Goal: Information Seeking & Learning: Learn about a topic

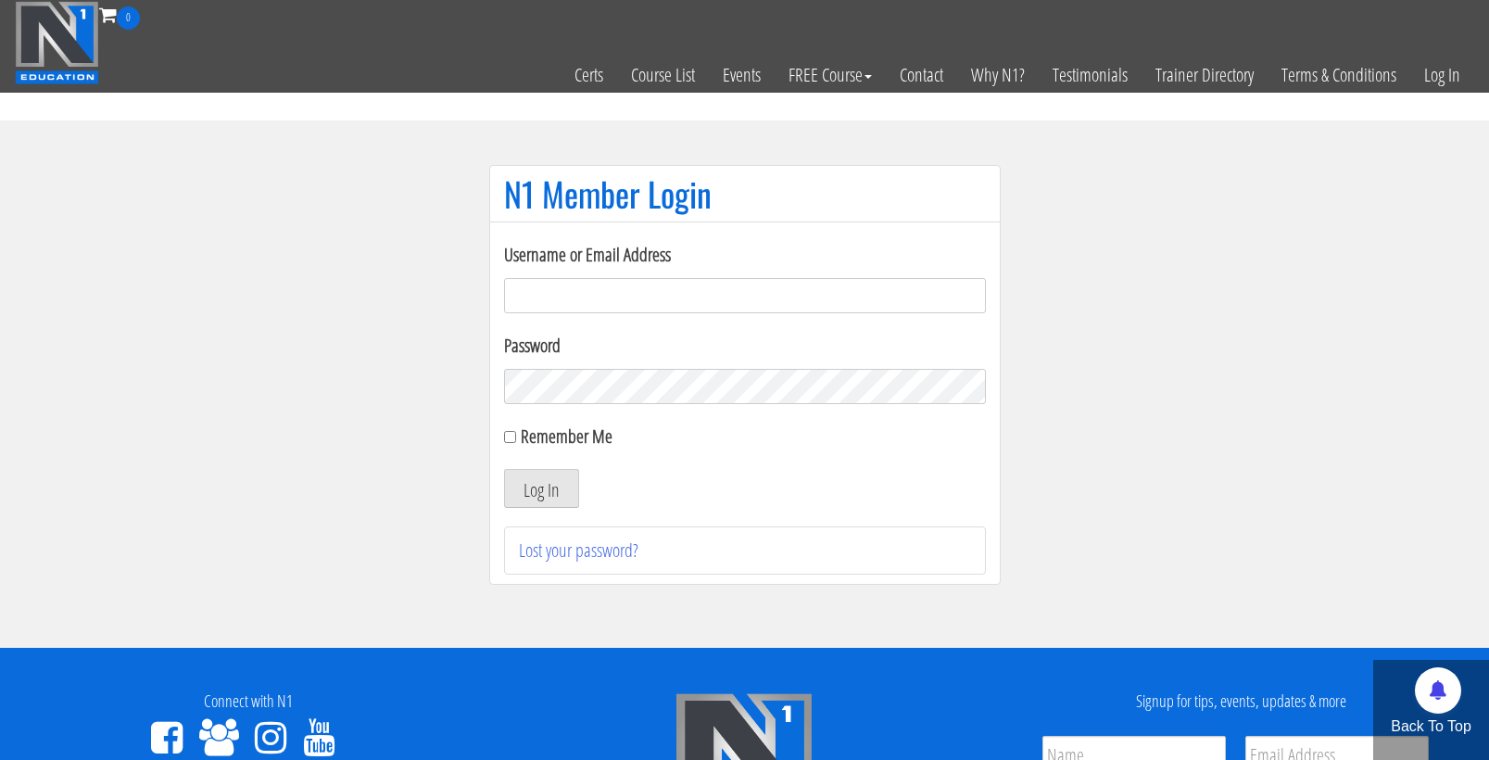
type input "cmoxley"
click at [540, 488] on button "Log In" at bounding box center [541, 488] width 75 height 39
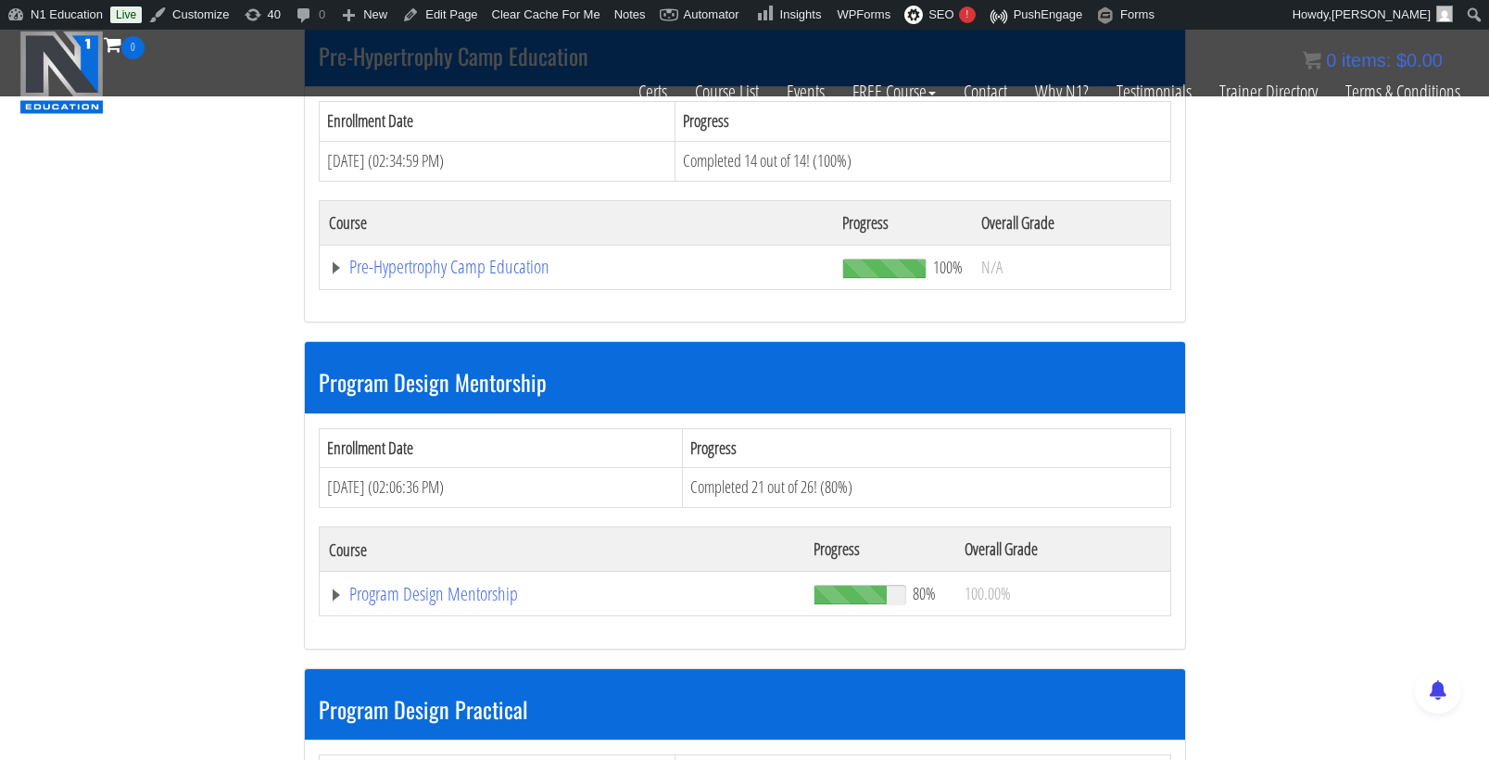
scroll to position [5223, 0]
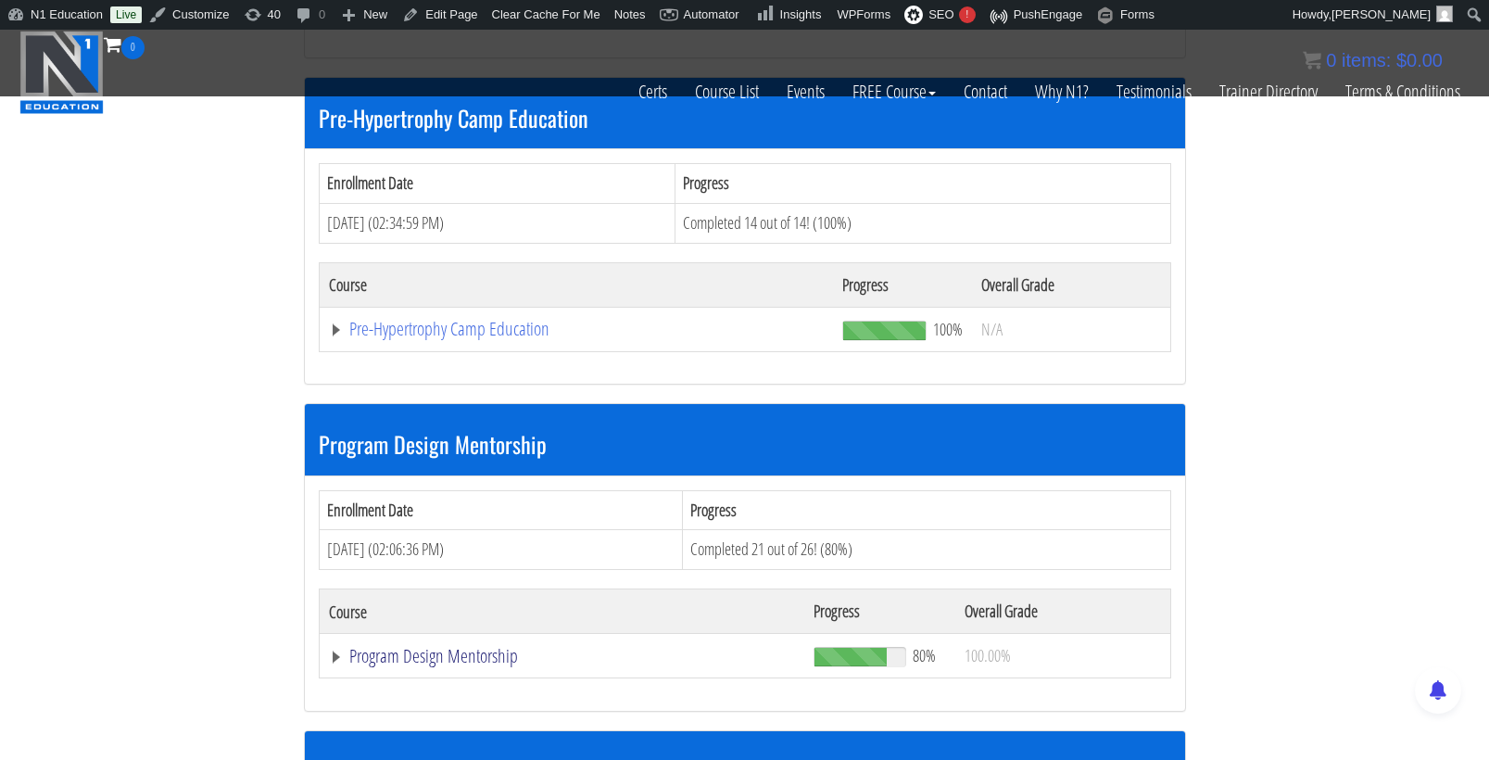
click at [464, 647] on link "Program Design Mentorship" at bounding box center [562, 656] width 466 height 19
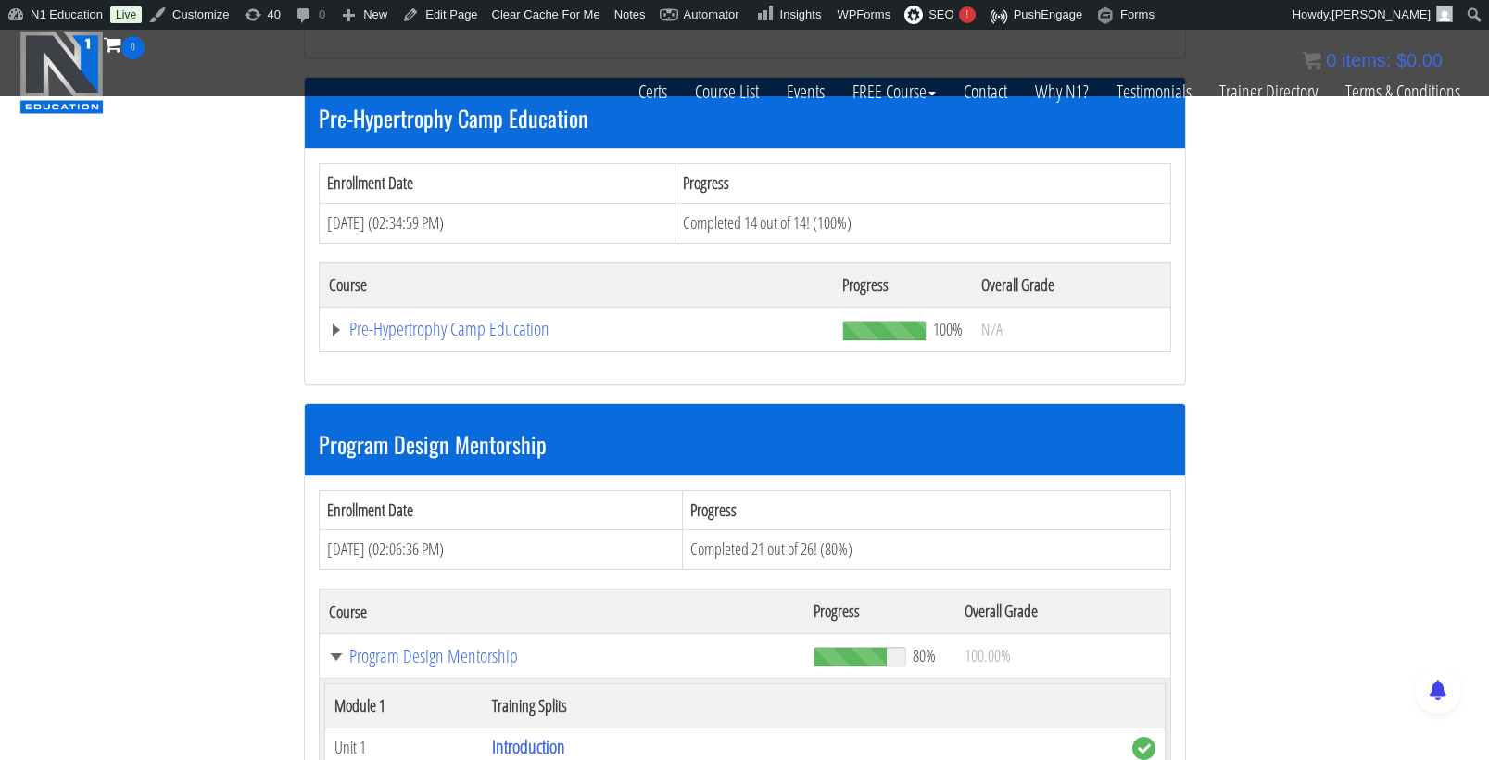
scroll to position [5381, 0]
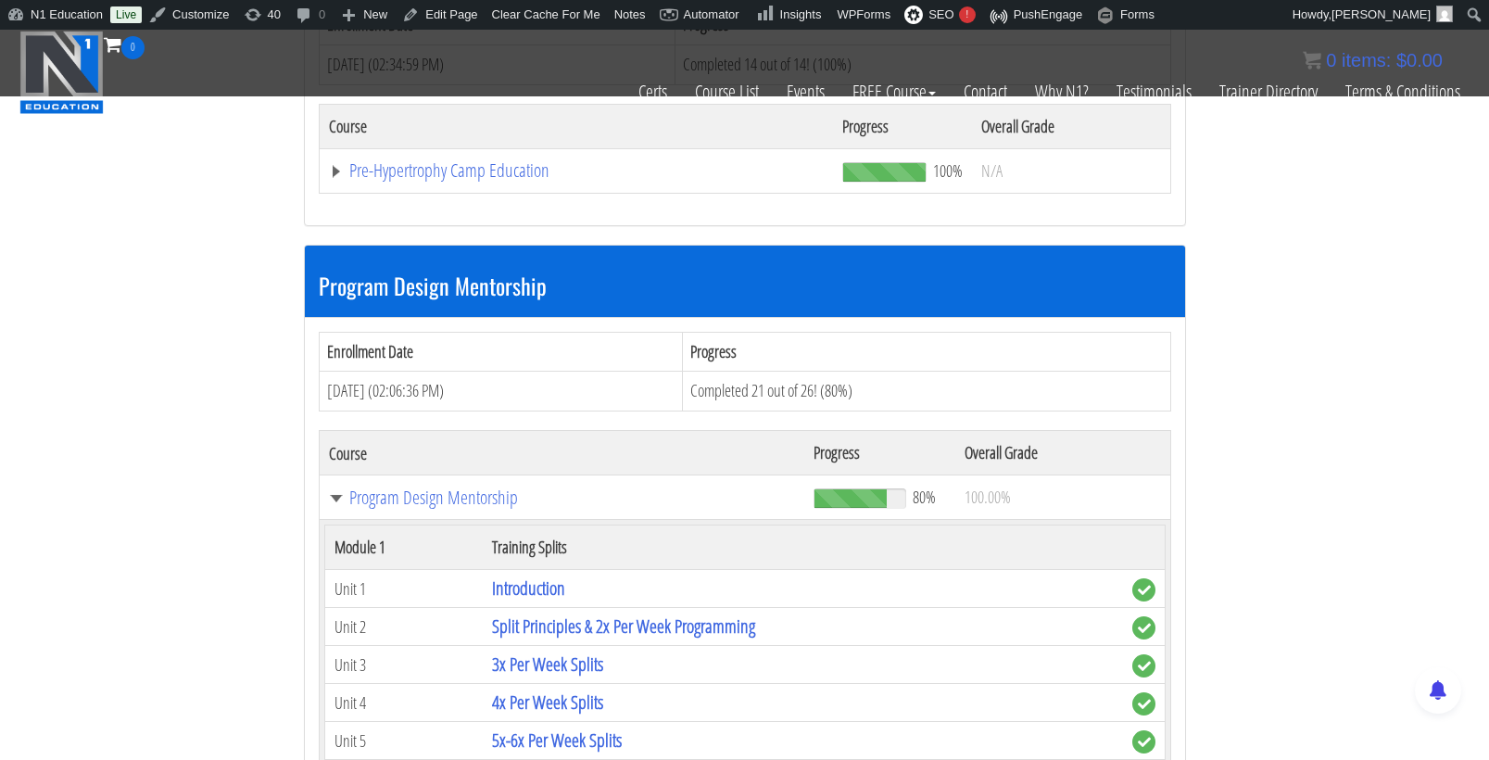
click at [544, 525] on th "Training Splits" at bounding box center [802, 547] width 639 height 44
click at [542, 575] on link "Introduction" at bounding box center [528, 587] width 73 height 25
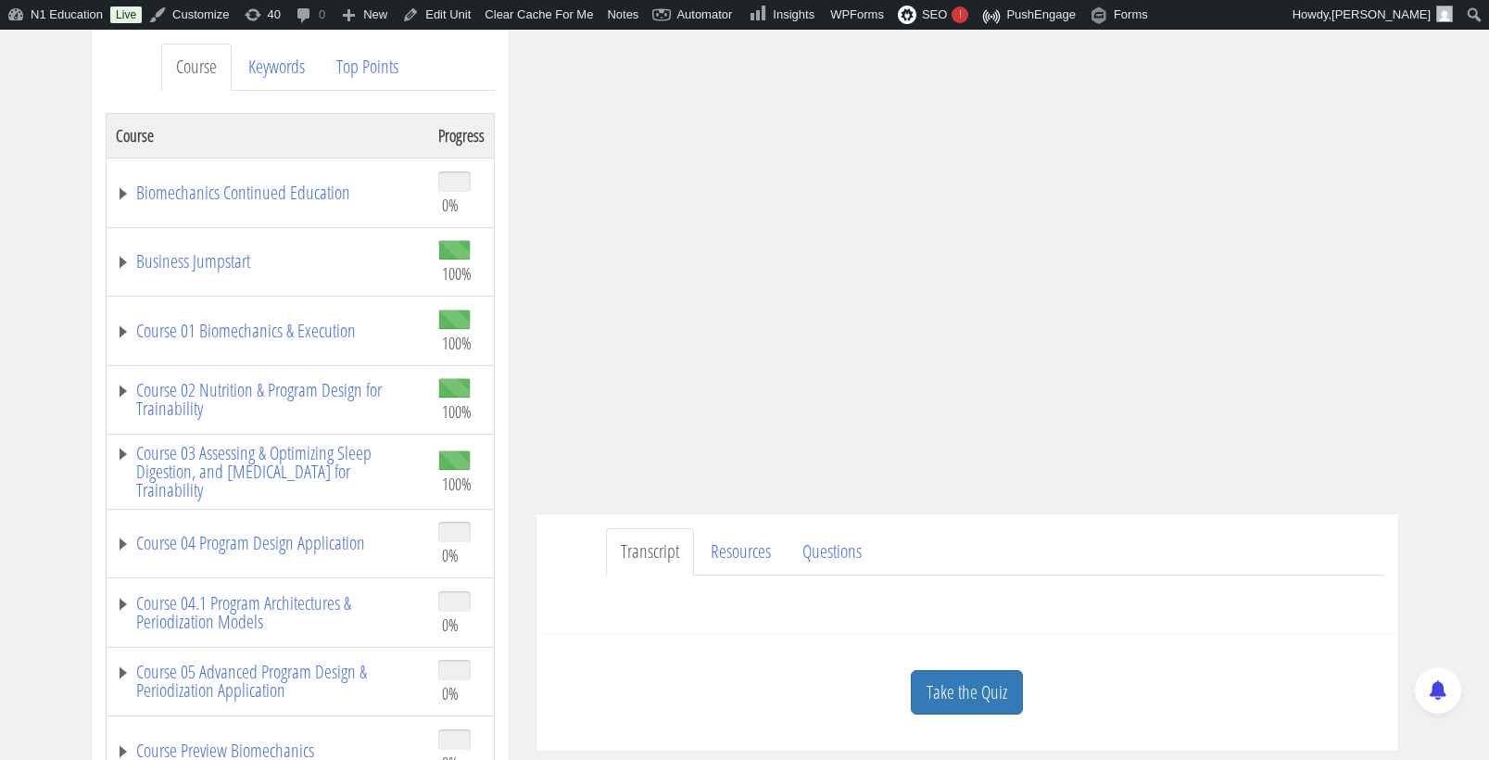
scroll to position [254, 0]
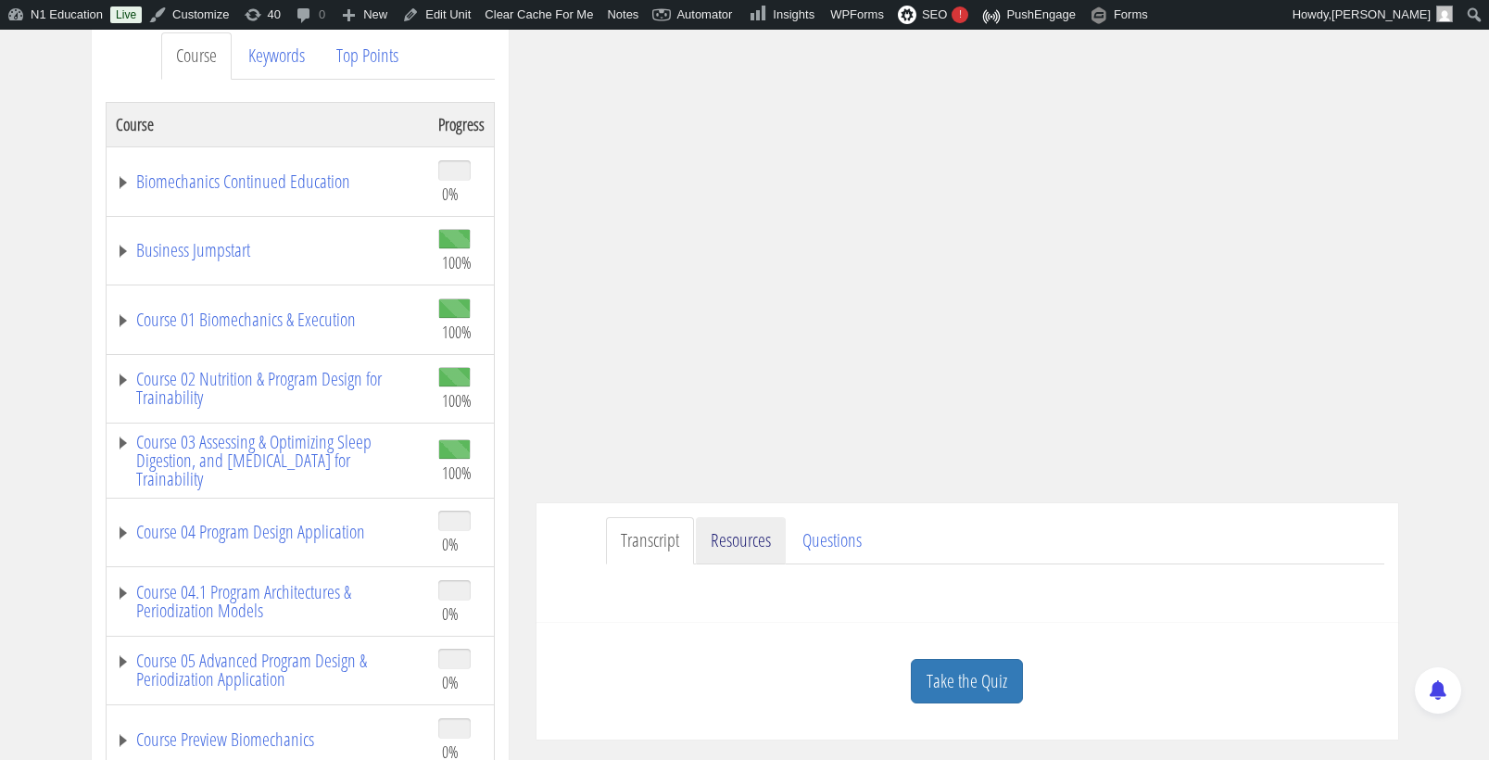
click at [734, 549] on link "Resources" at bounding box center [741, 540] width 90 height 47
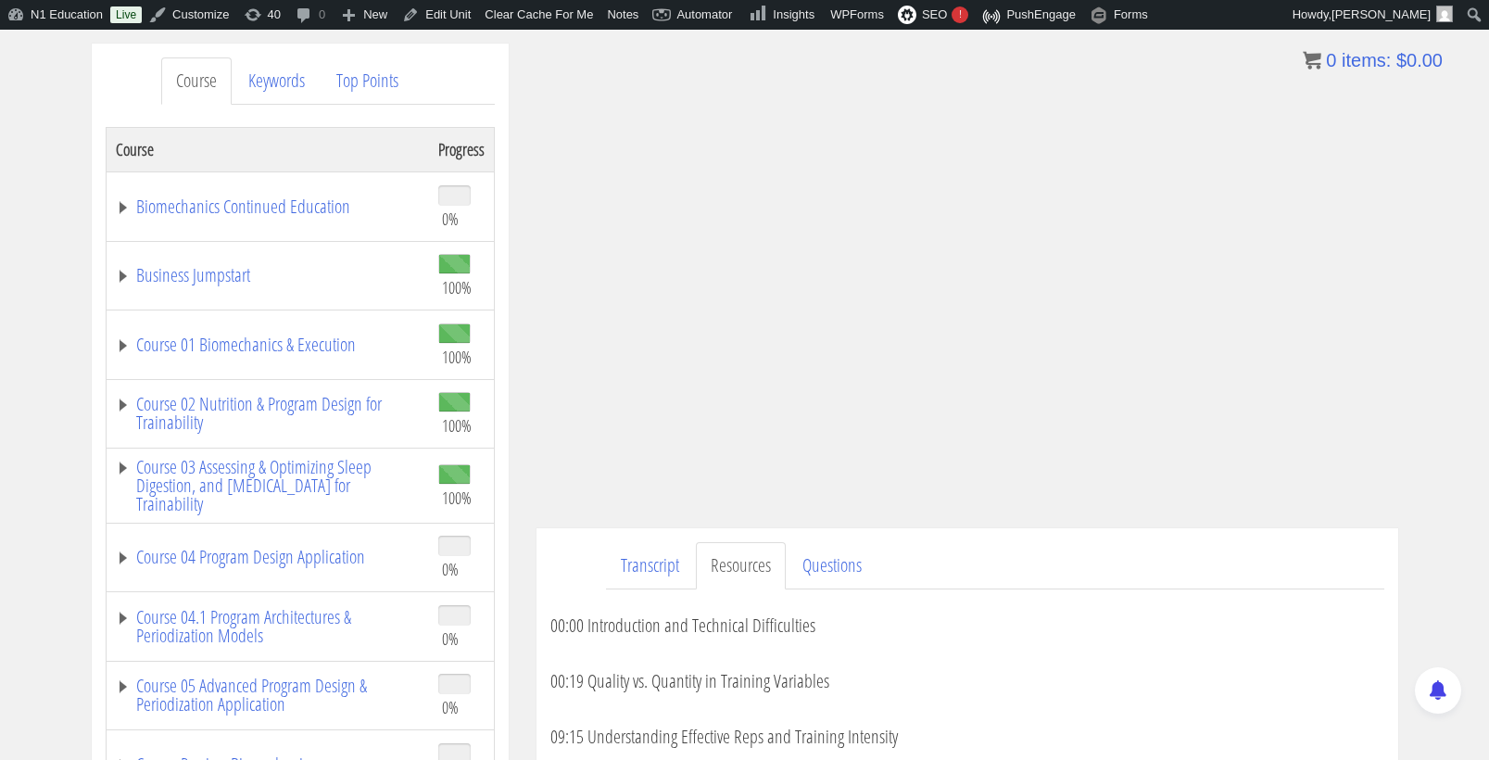
scroll to position [229, 0]
